Goal: Information Seeking & Learning: Learn about a topic

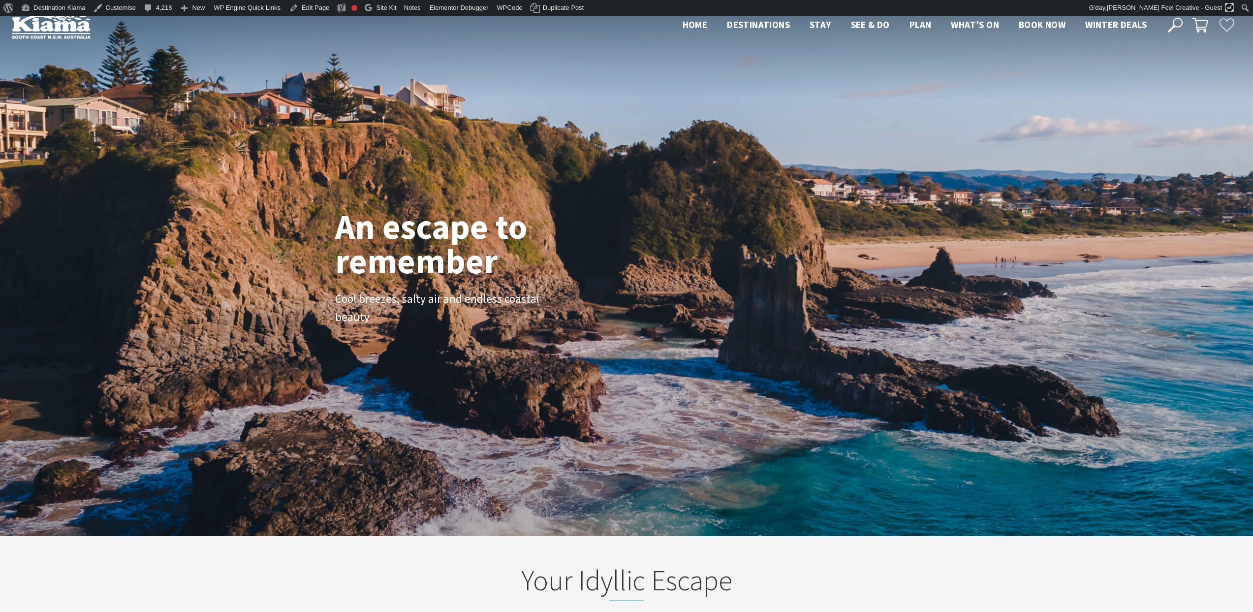
scroll to position [154, 1246]
click at [35, 133] on div "An escape to remember Cool breezes, salty air and endless coastal beauty" at bounding box center [626, 276] width 1253 height 520
click at [45, 24] on link "Dashboard" at bounding box center [56, 25] width 79 height 13
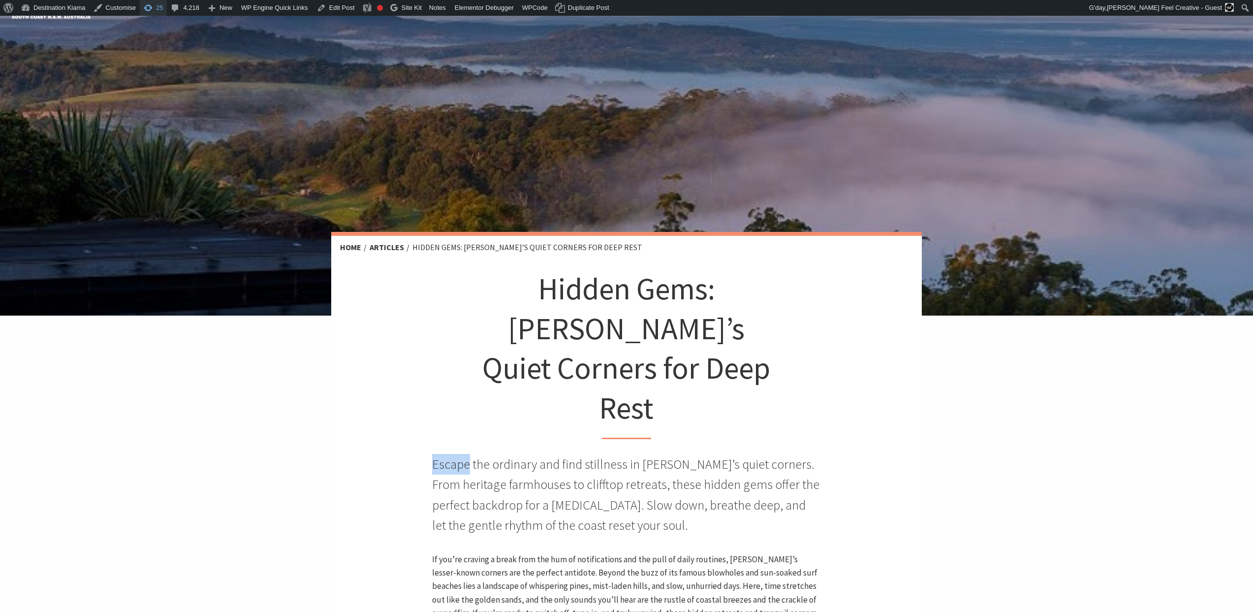
scroll to position [14, 0]
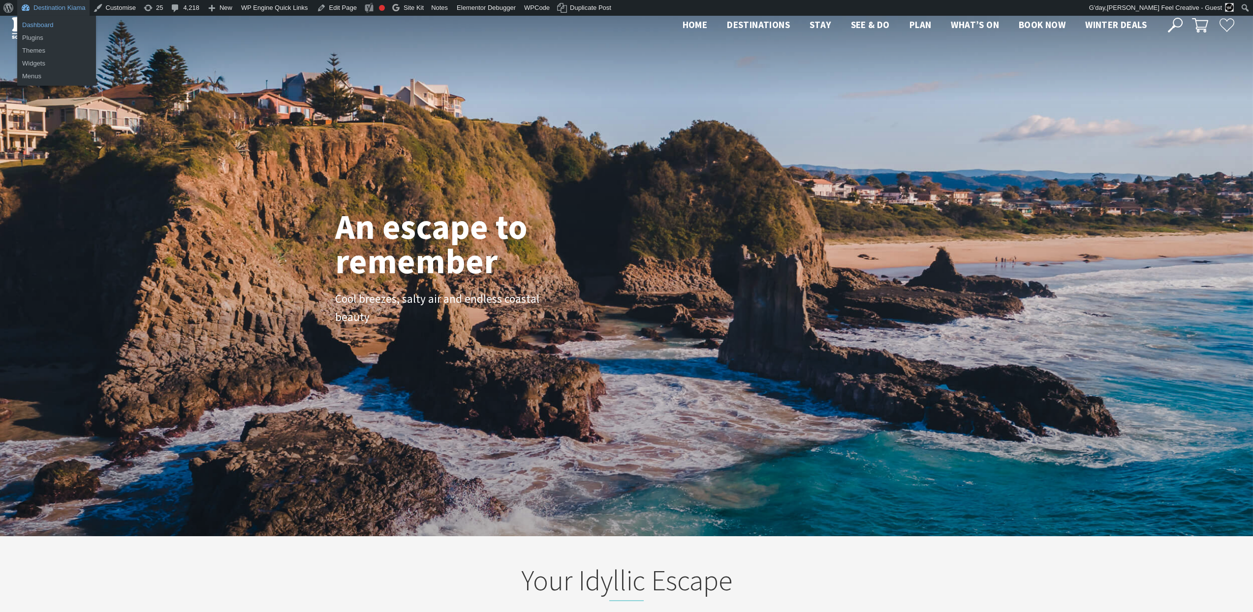
click at [40, 26] on link "Dashboard" at bounding box center [56, 25] width 79 height 13
